Goal: Information Seeking & Learning: Learn about a topic

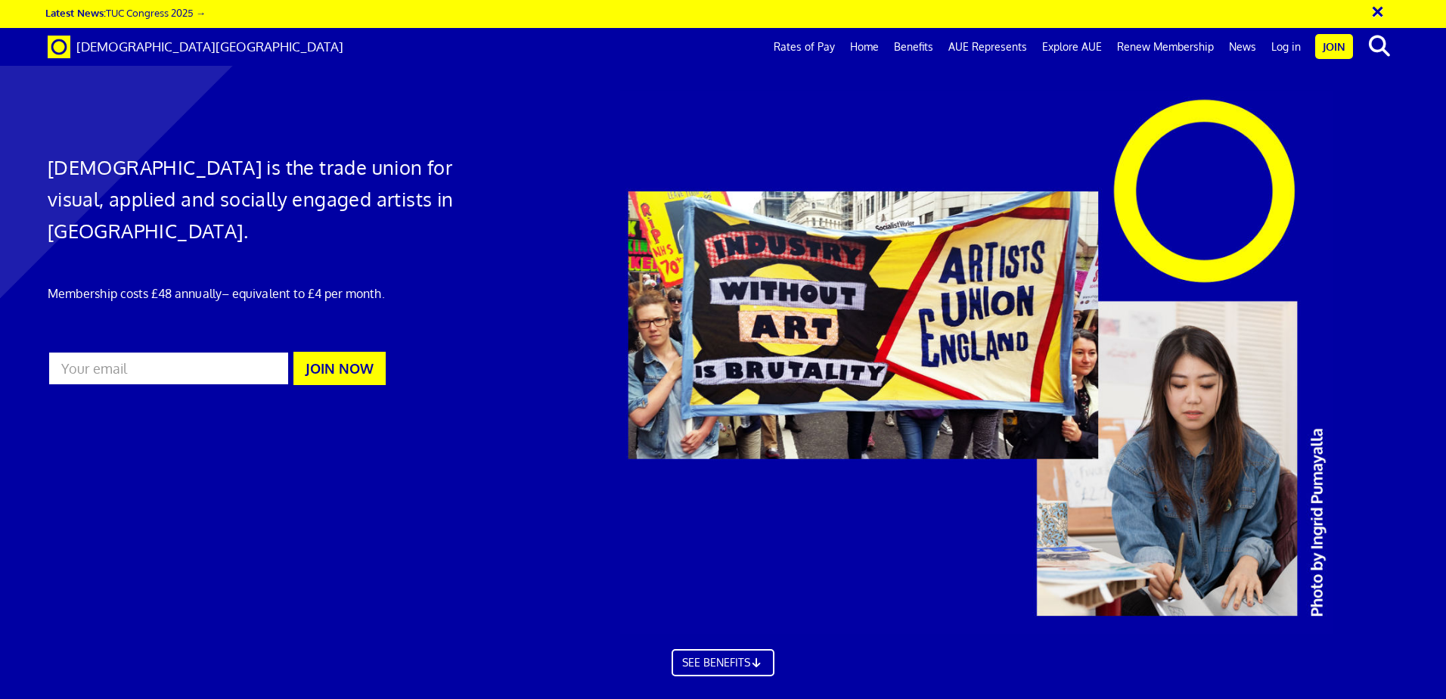
scroll to position [0, 23]
click at [909, 44] on link "Benefits" at bounding box center [914, 47] width 54 height 38
click at [808, 42] on link "Rates of Pay" at bounding box center [804, 47] width 76 height 38
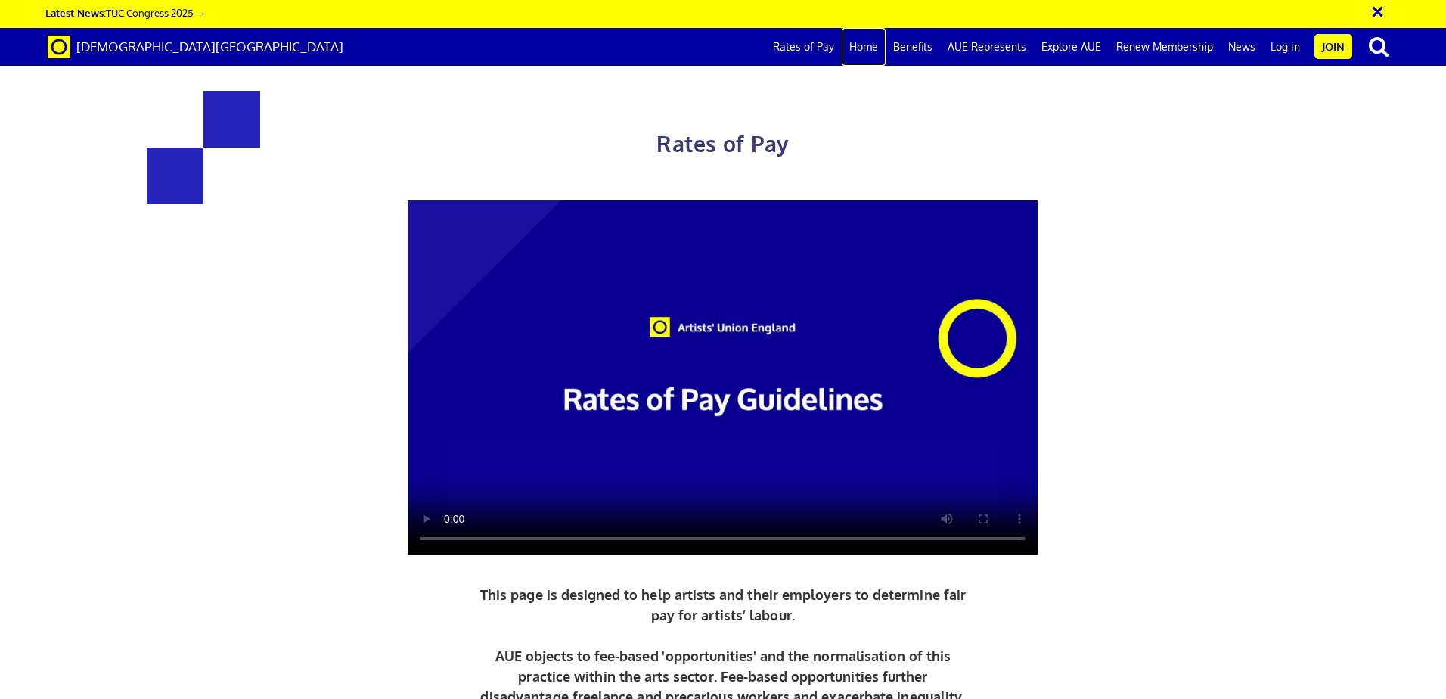
click at [859, 47] on link "Home" at bounding box center [864, 47] width 44 height 38
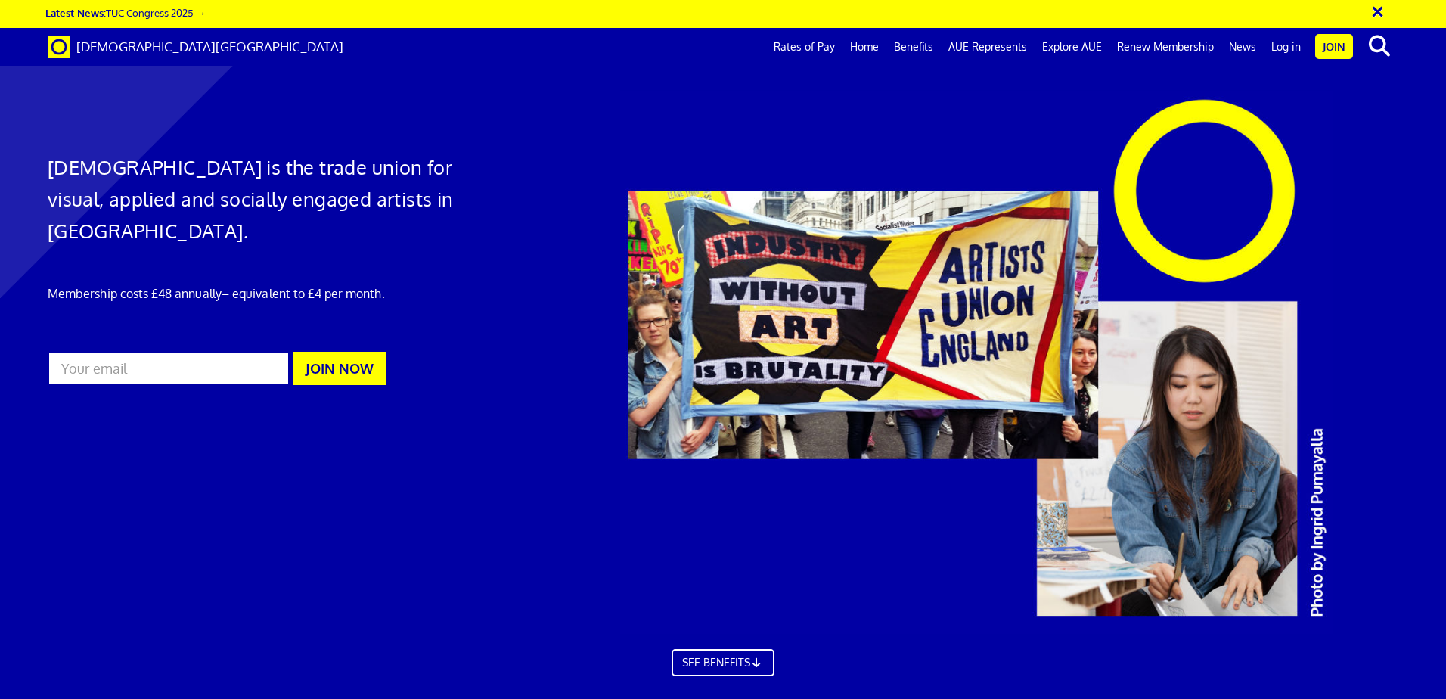
scroll to position [0, 23]
click at [1084, 45] on link "Explore AUE" at bounding box center [1072, 47] width 75 height 38
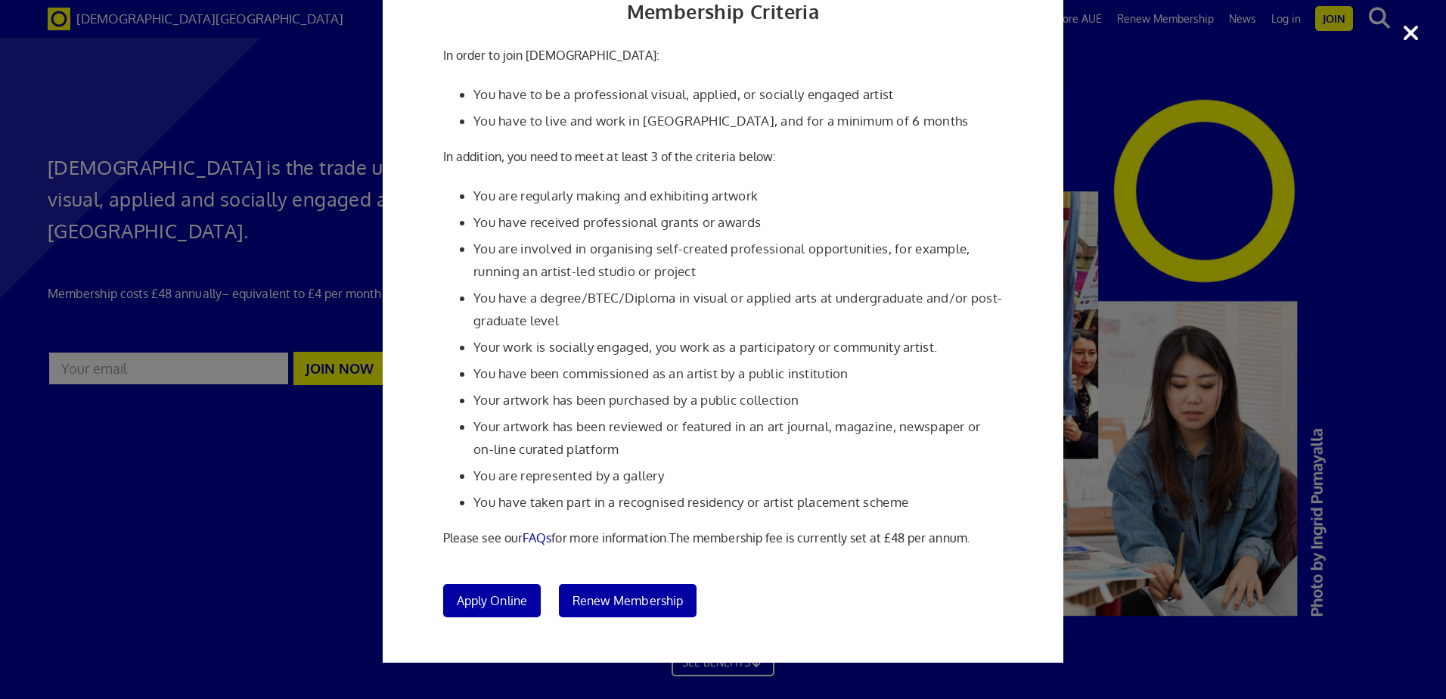
scroll to position [0, 0]
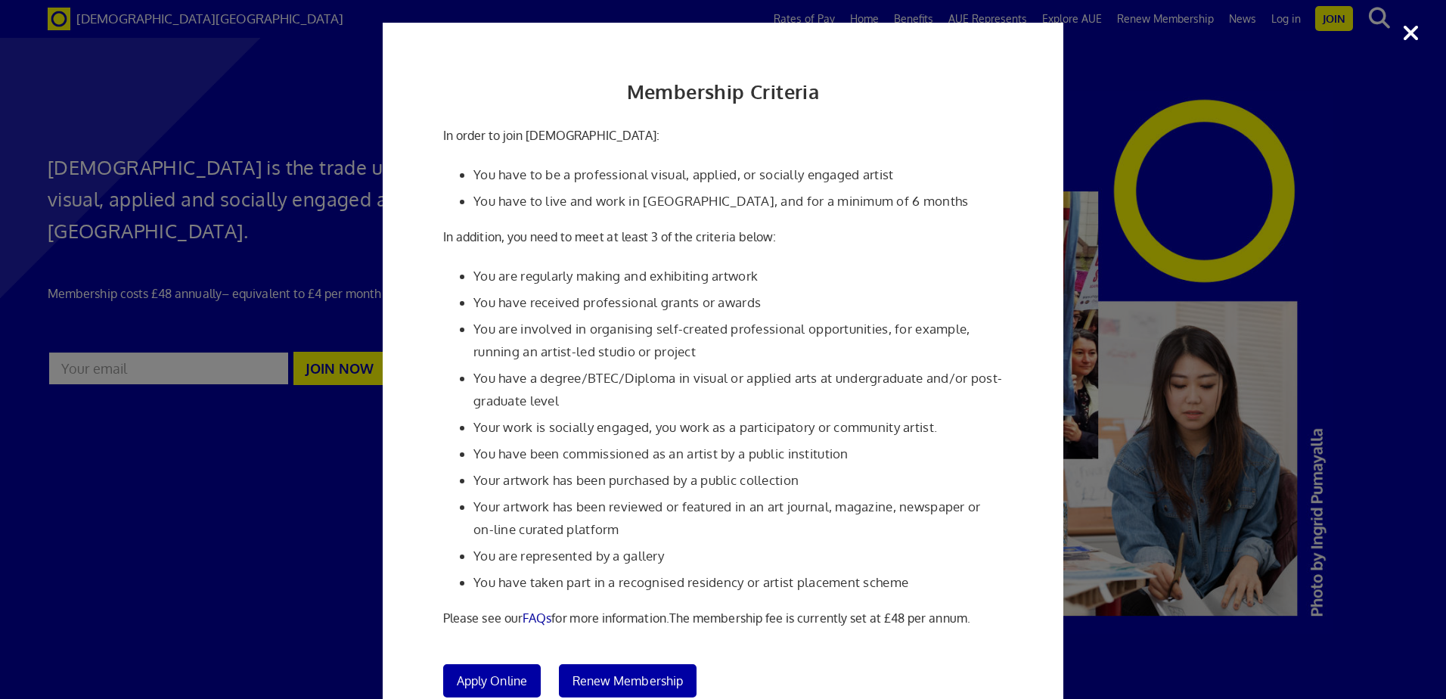
click at [1231, 86] on div "Membership Criteria In order to join [DEMOGRAPHIC_DATA]: You have to be a profe…" at bounding box center [723, 349] width 1446 height 699
